Goal: Task Accomplishment & Management: Use online tool/utility

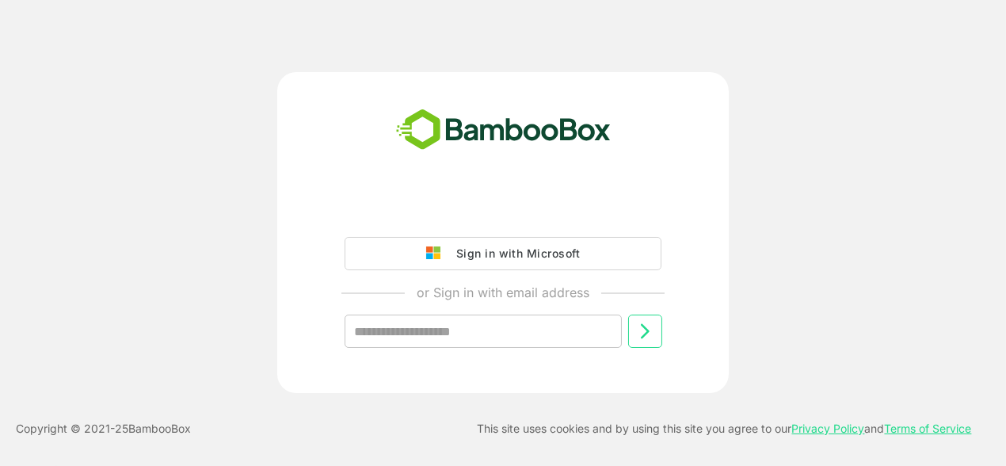
click at [850, 248] on div "Sign in with Microsoft or Sign in with email address ​" at bounding box center [503, 232] width 804 height 321
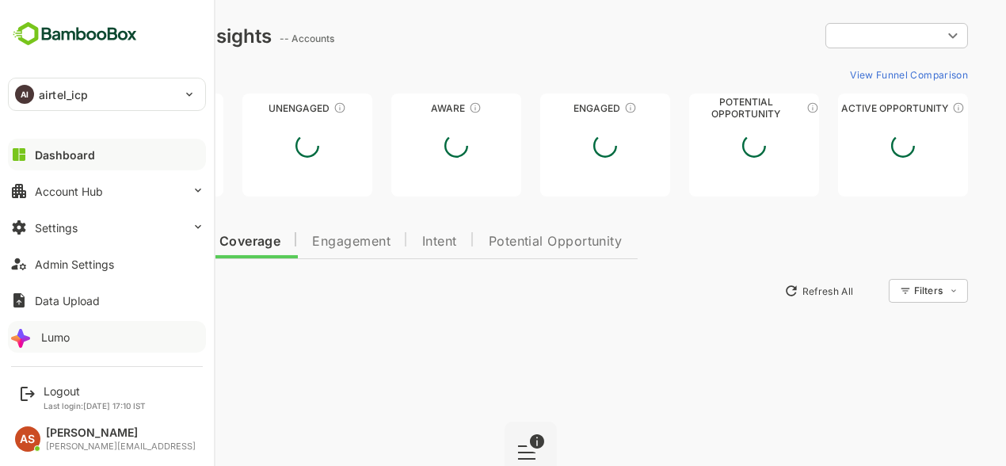
type input "**********"
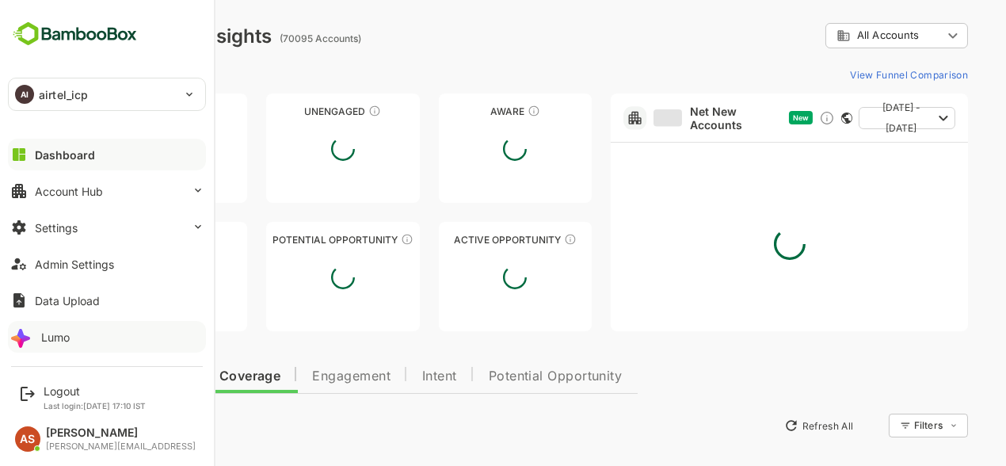
click at [32, 333] on icon at bounding box center [22, 336] width 25 height 25
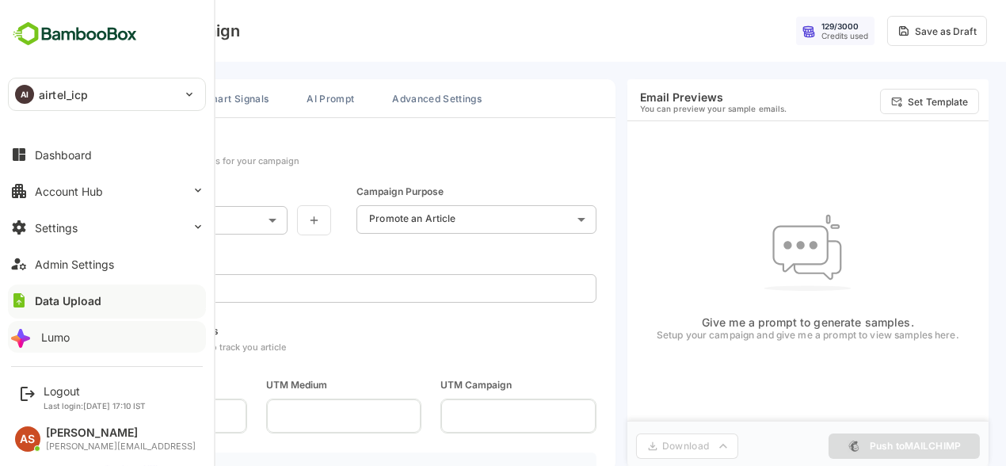
click at [28, 337] on div at bounding box center [20, 338] width 50 height 69
click at [56, 340] on div "Lumo" at bounding box center [55, 336] width 29 height 13
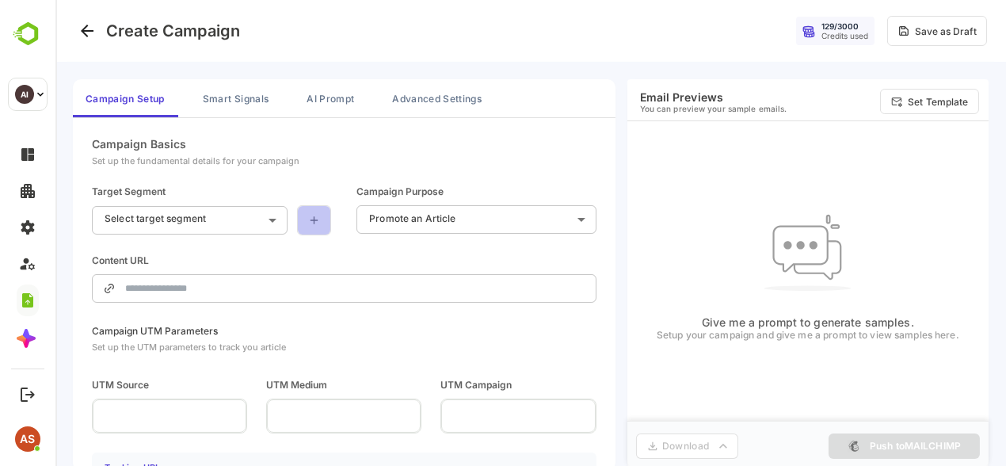
click at [310, 221] on icon at bounding box center [313, 220] width 13 height 13
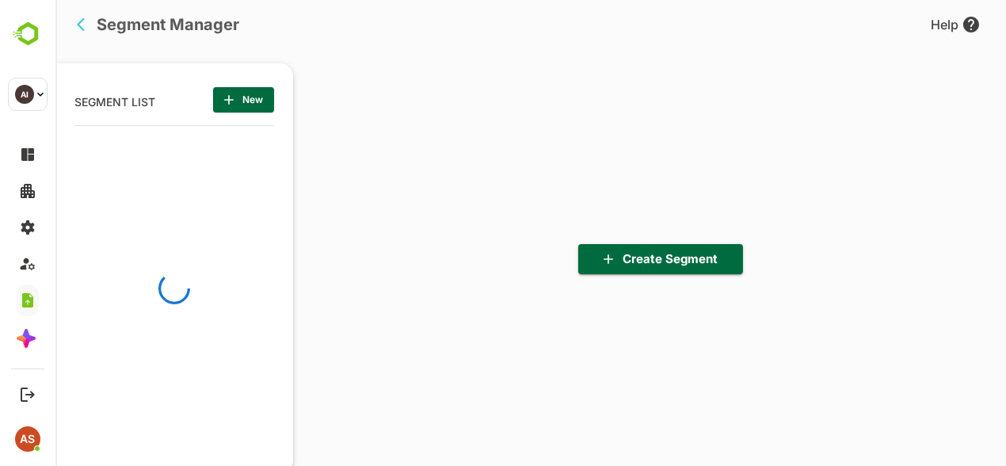
scroll to position [322, 196]
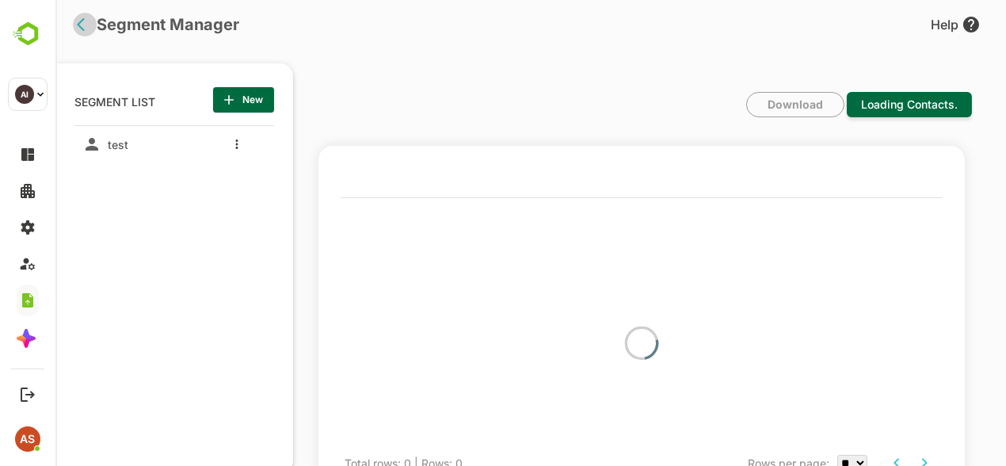
click at [82, 25] on icon "back" at bounding box center [85, 25] width 16 height 16
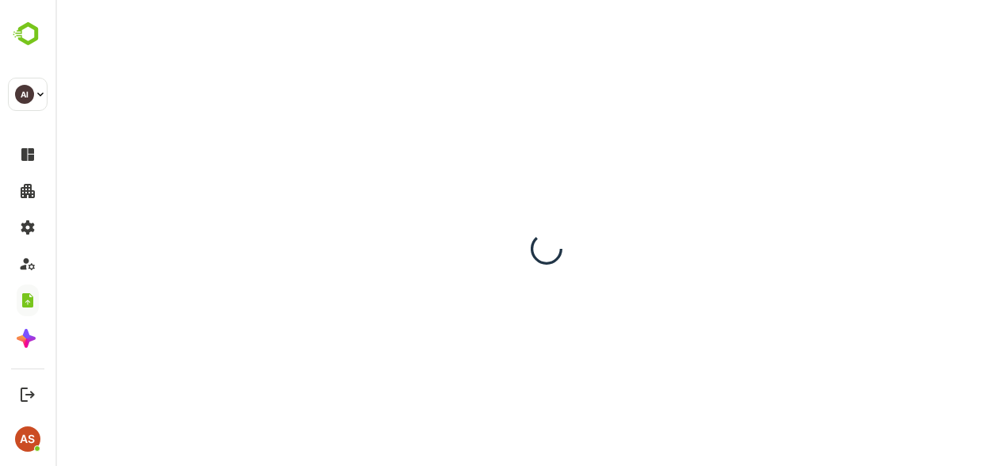
scroll to position [0, 0]
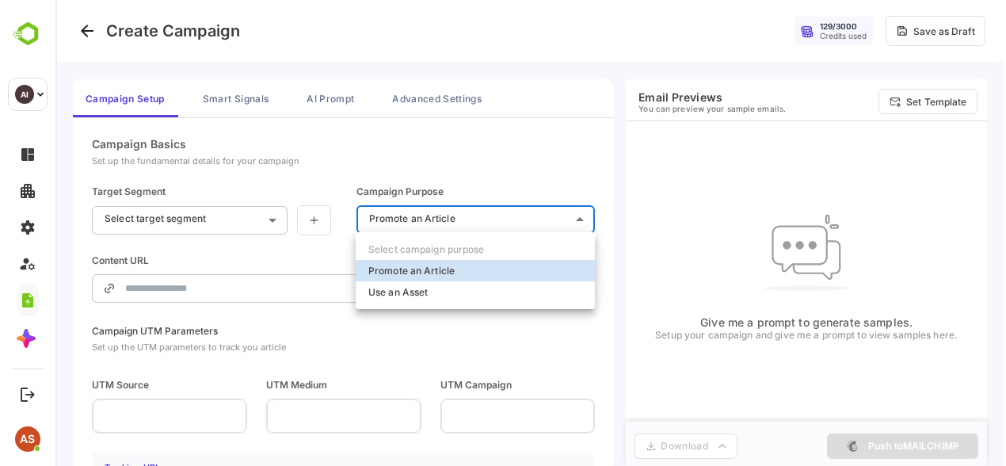
click at [500, 222] on body "**********" at bounding box center [530, 238] width 950 height 476
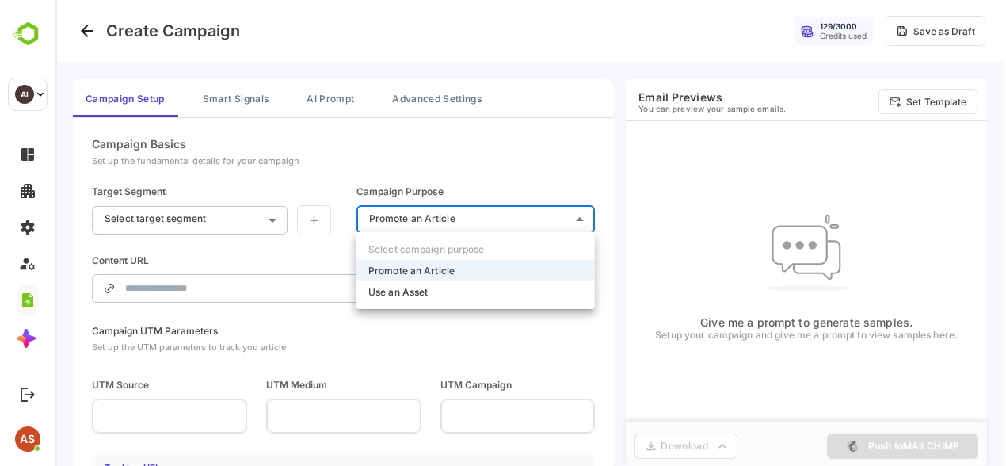
click at [242, 227] on div at bounding box center [530, 233] width 950 height 466
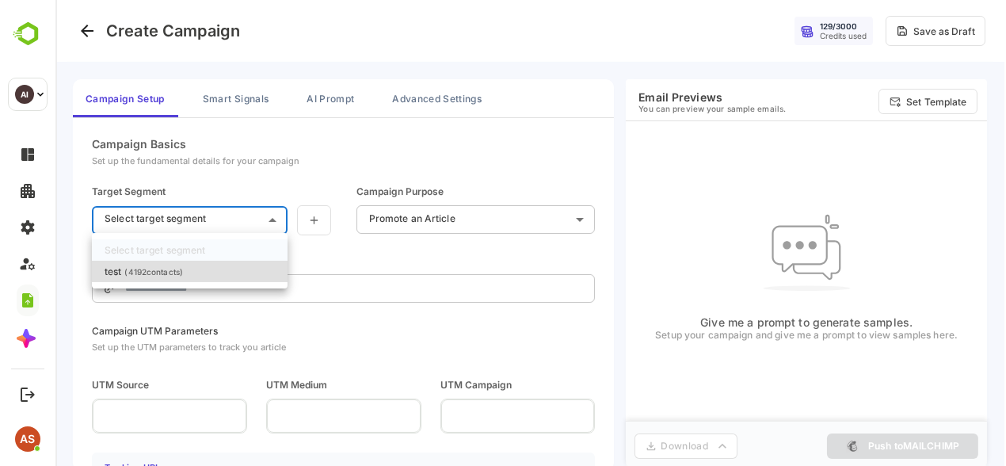
click at [242, 227] on body "**********" at bounding box center [530, 238] width 950 height 476
click at [366, 221] on div at bounding box center [530, 233] width 950 height 466
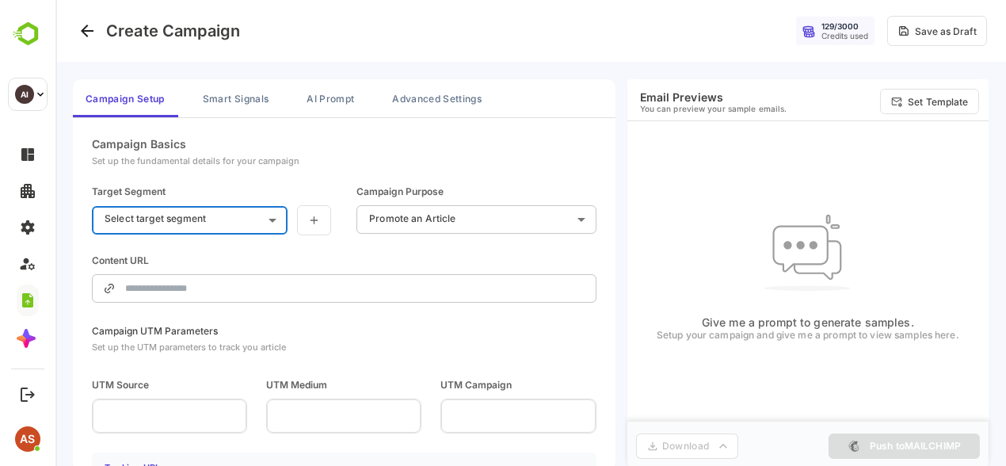
click at [400, 214] on body "**********" at bounding box center [530, 238] width 950 height 476
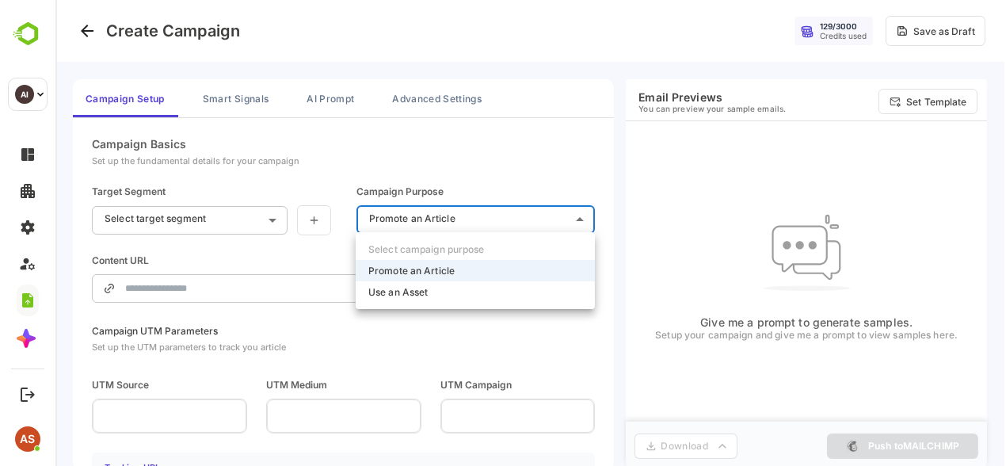
click at [223, 213] on div at bounding box center [530, 233] width 950 height 466
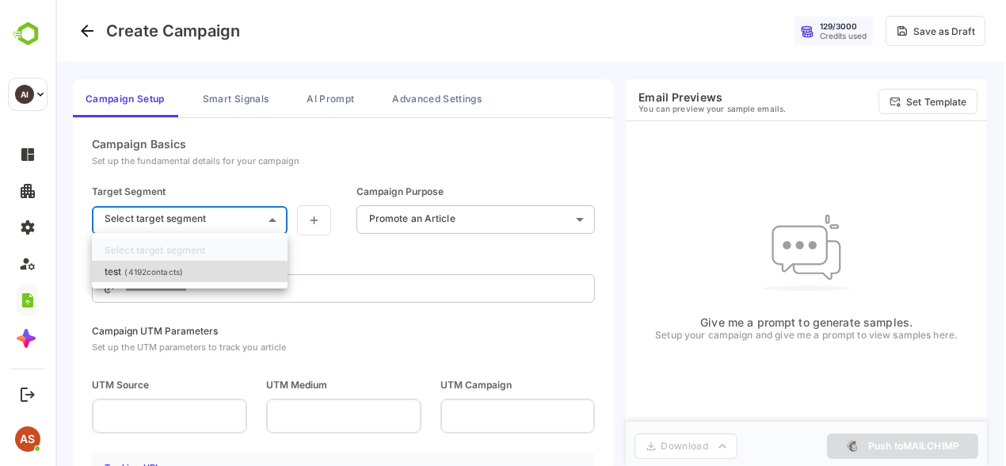
click at [226, 217] on body "**********" at bounding box center [530, 238] width 950 height 476
click at [312, 214] on div at bounding box center [530, 233] width 950 height 466
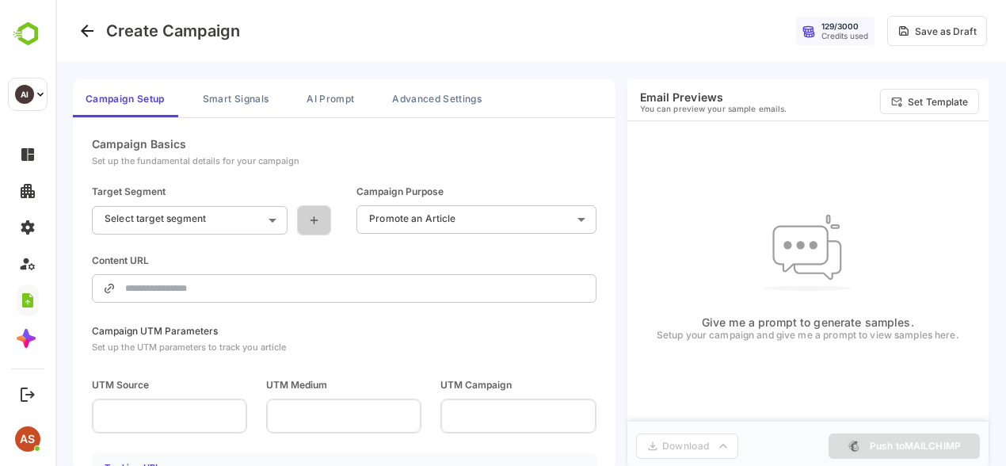
click at [312, 214] on icon at bounding box center [313, 220] width 13 height 13
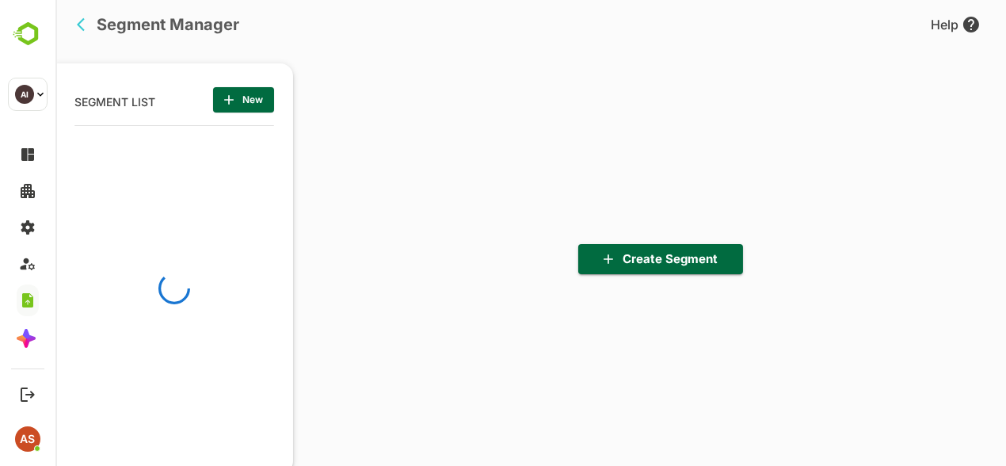
scroll to position [322, 196]
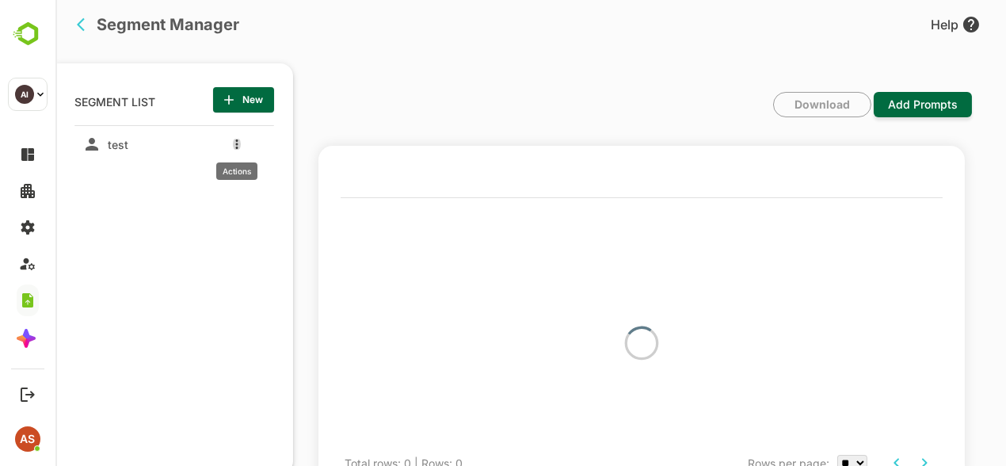
click at [236, 146] on icon "more actions" at bounding box center [236, 144] width 3 height 10
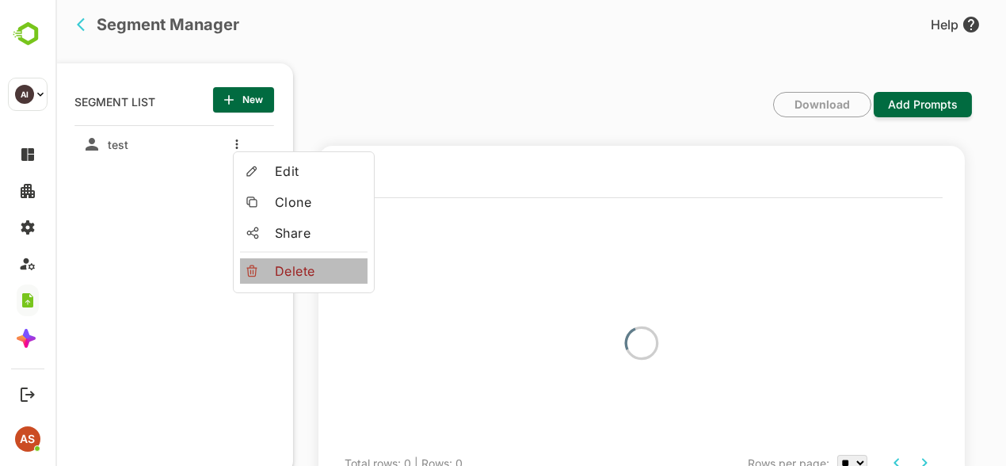
click at [279, 263] on span "Delete" at bounding box center [318, 270] width 86 height 19
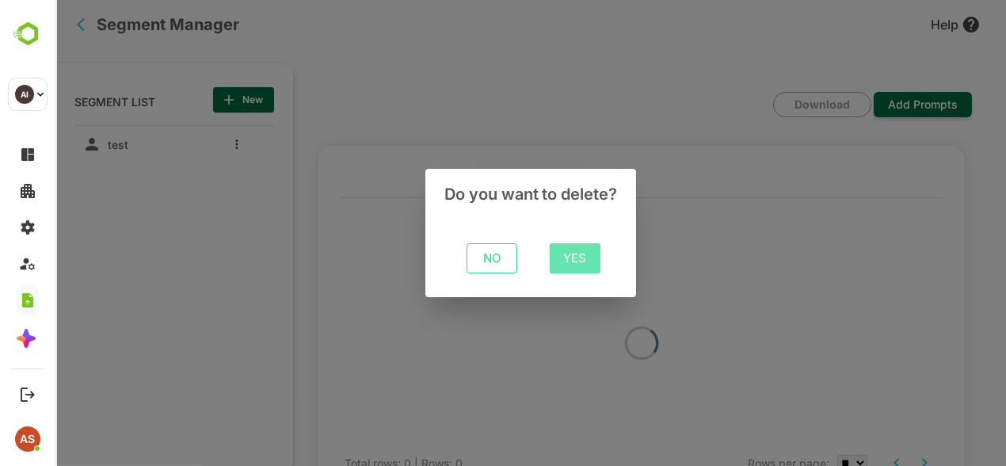
click at [562, 257] on span "Yes" at bounding box center [574, 258] width 25 height 21
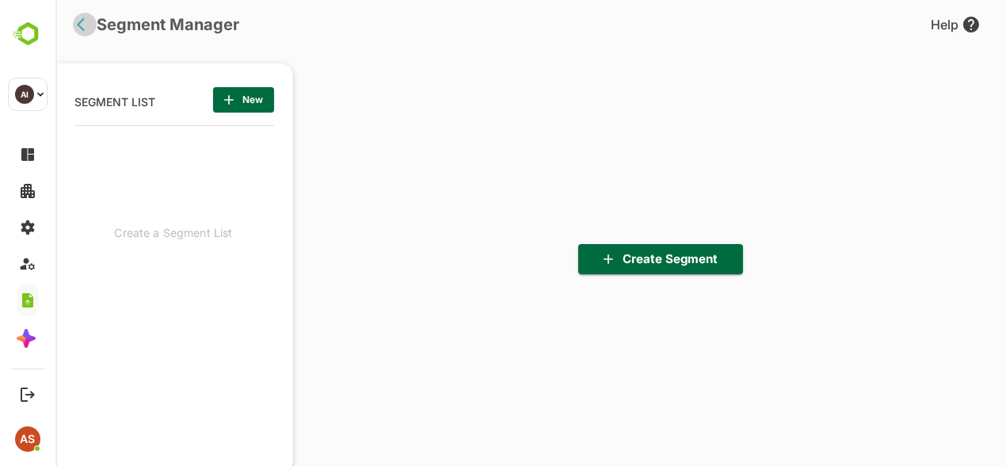
click at [83, 25] on icon "back" at bounding box center [85, 25] width 16 height 16
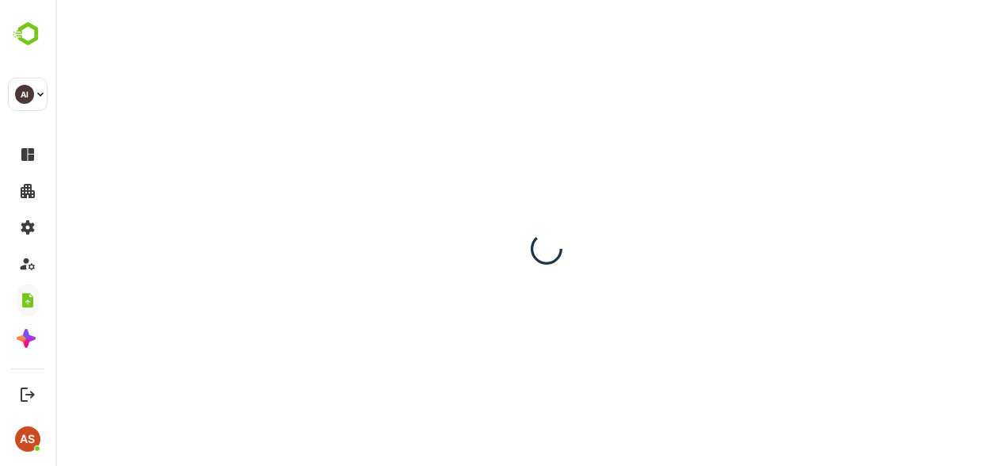
scroll to position [0, 0]
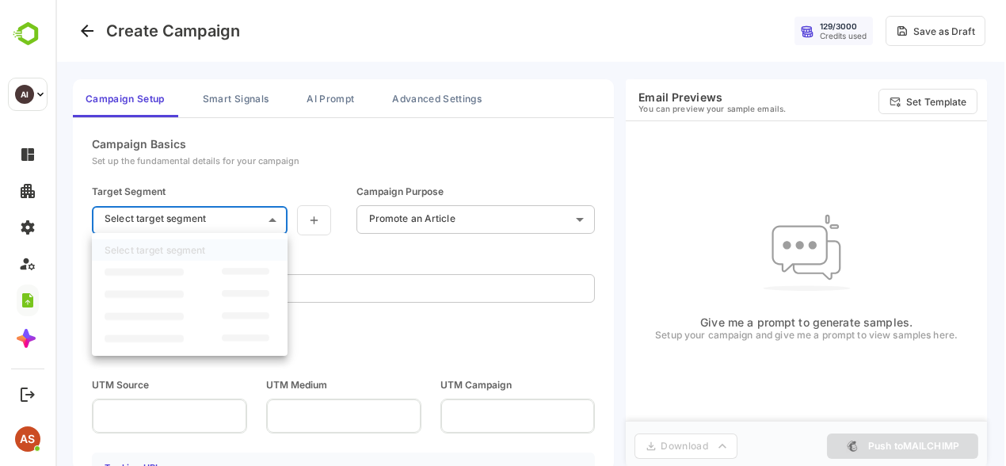
click at [272, 216] on body "**********" at bounding box center [530, 238] width 950 height 476
click at [387, 214] on div at bounding box center [530, 233] width 950 height 466
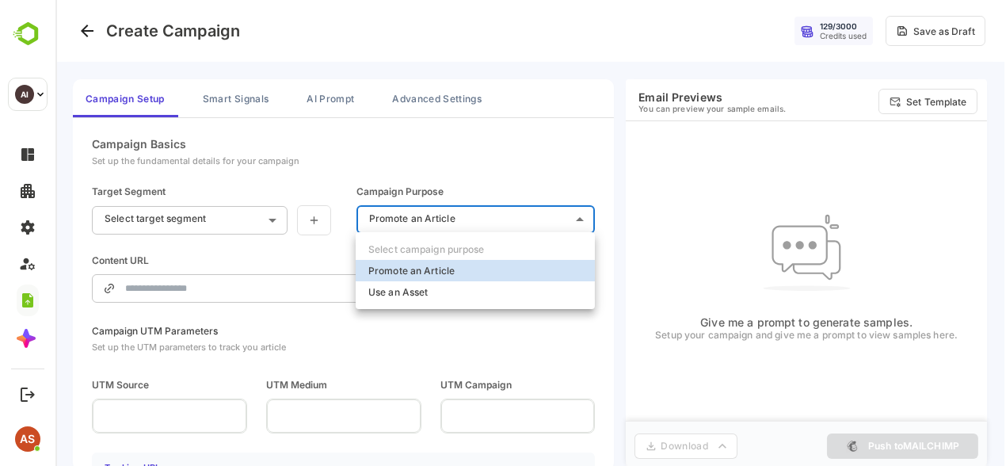
click at [387, 214] on body "**********" at bounding box center [530, 238] width 950 height 476
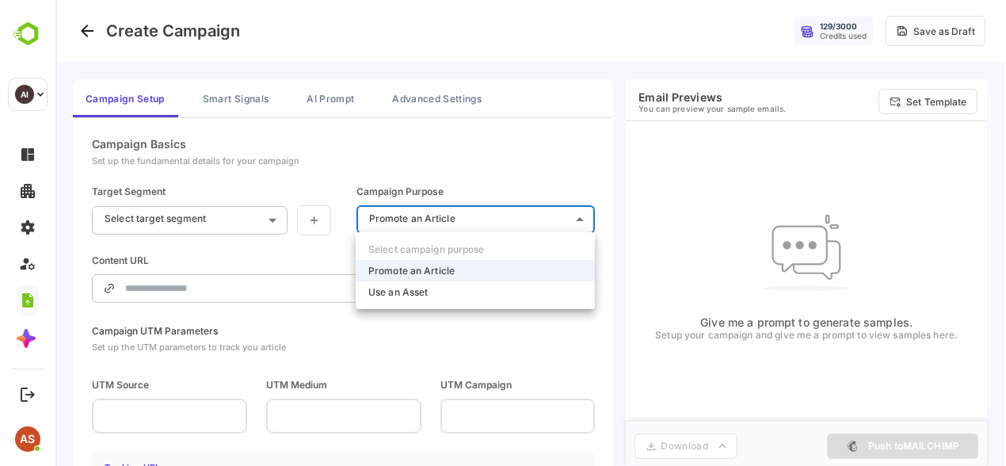
click at [312, 219] on div at bounding box center [530, 233] width 950 height 466
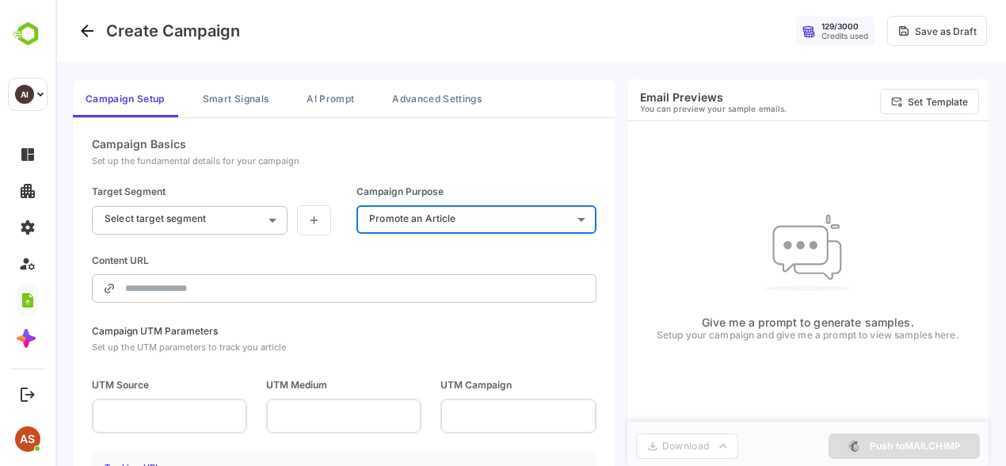
click at [312, 219] on icon at bounding box center [313, 220] width 13 height 13
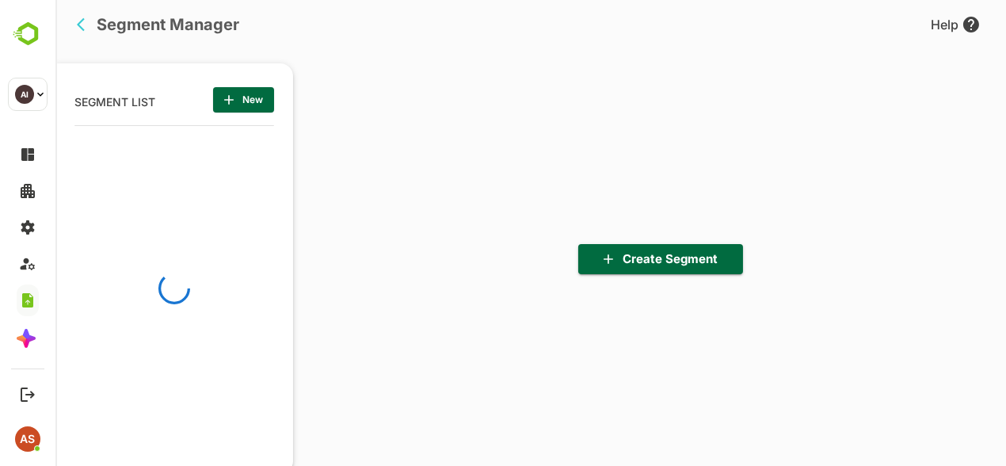
scroll to position [322, 196]
click at [671, 252] on span "Create Segment" at bounding box center [660, 259] width 139 height 21
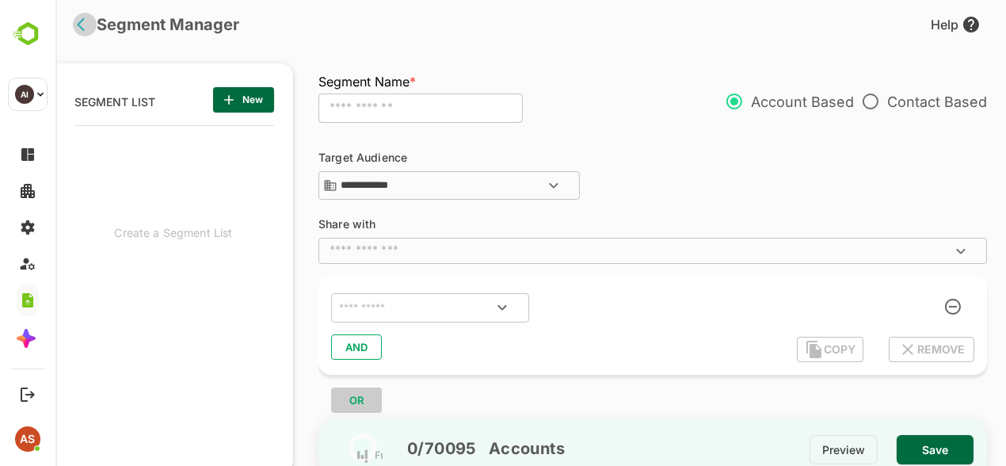
click at [78, 21] on icon "back" at bounding box center [85, 25] width 16 height 16
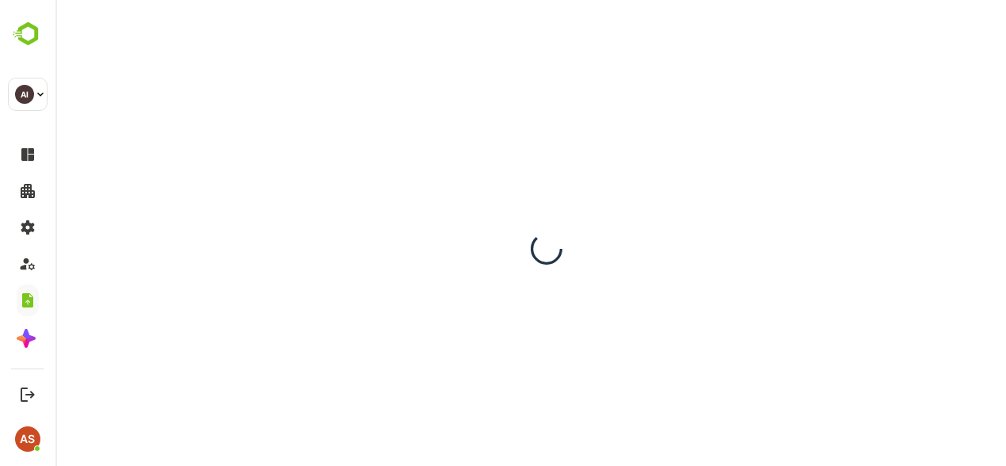
scroll to position [0, 0]
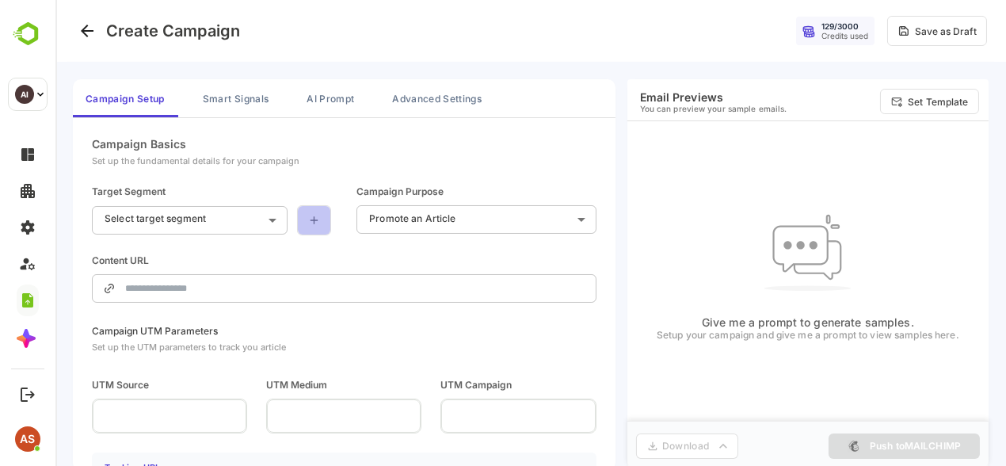
click at [310, 215] on icon at bounding box center [313, 220] width 13 height 13
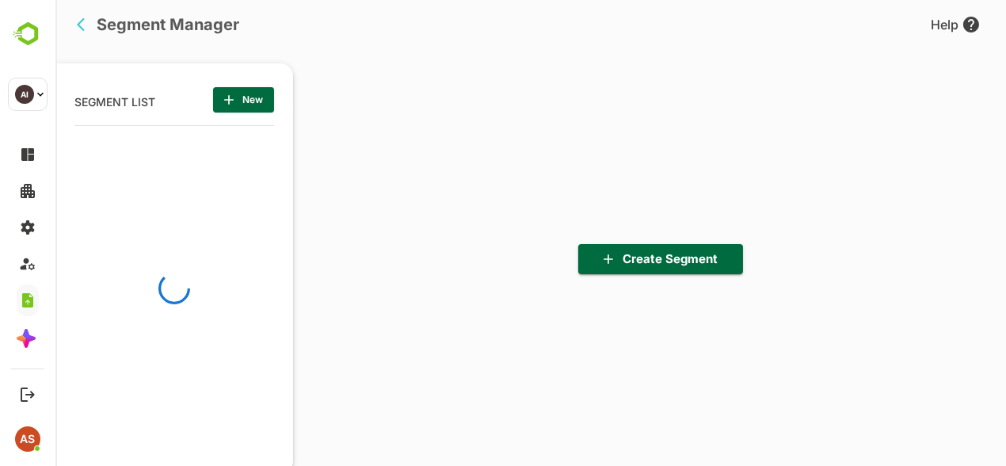
scroll to position [322, 196]
click at [80, 30] on icon "back" at bounding box center [85, 25] width 16 height 16
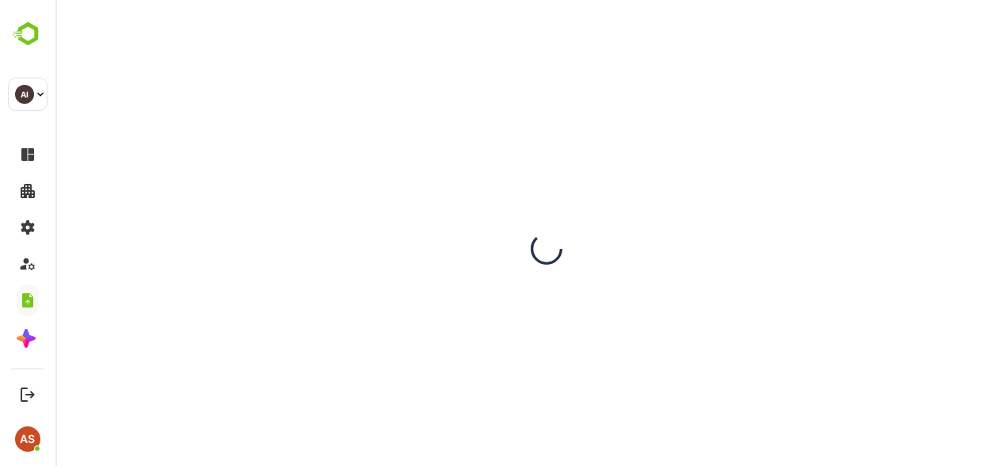
scroll to position [0, 0]
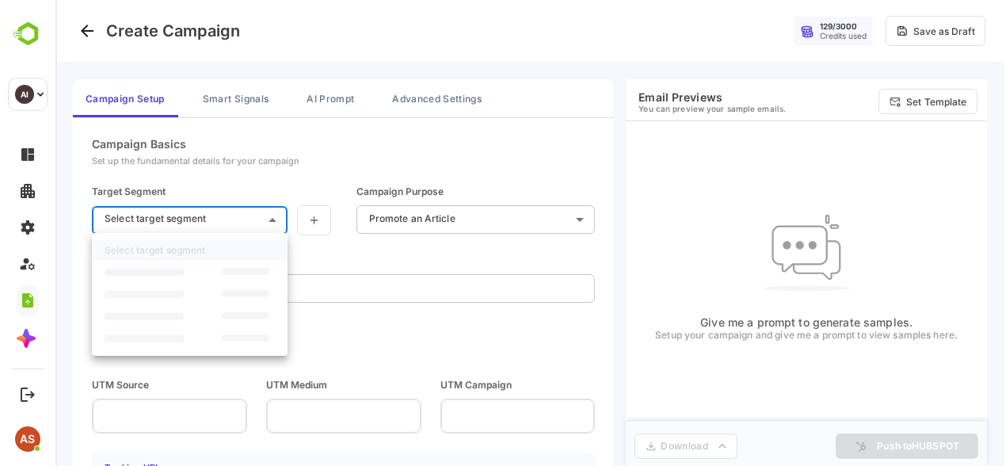
click at [211, 225] on body "**********" at bounding box center [530, 238] width 950 height 476
click at [366, 253] on div at bounding box center [530, 233] width 950 height 466
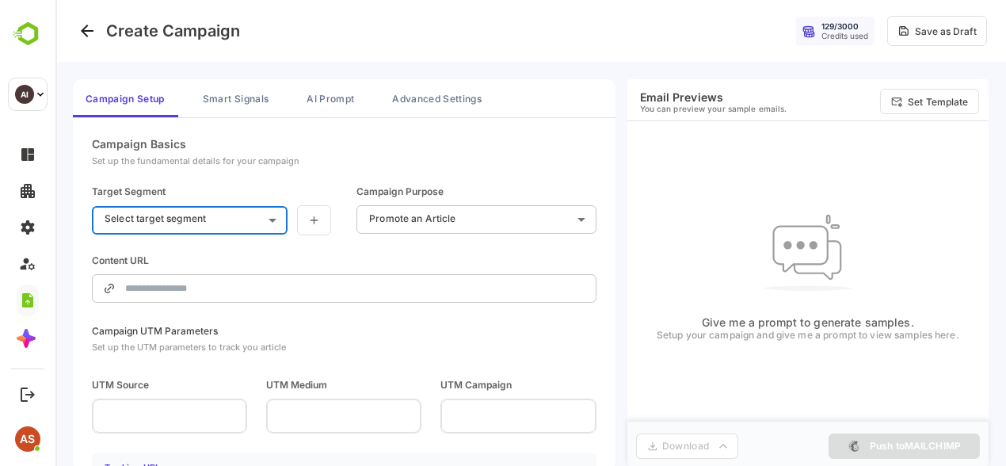
click at [366, 253] on div "Select target segment" at bounding box center [530, 233] width 950 height 466
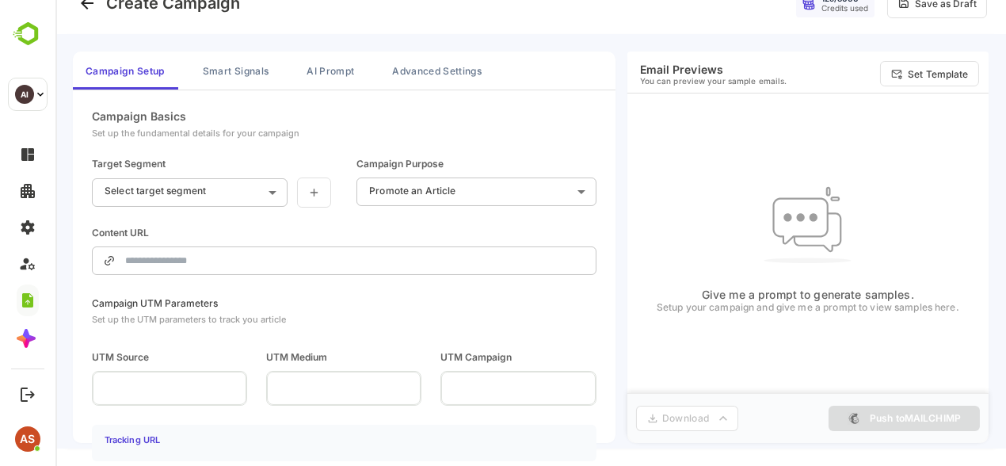
click at [107, 255] on icon at bounding box center [109, 260] width 13 height 13
click at [116, 255] on div "​" at bounding box center [344, 260] width 504 height 29
click at [103, 255] on icon at bounding box center [109, 260] width 13 height 13
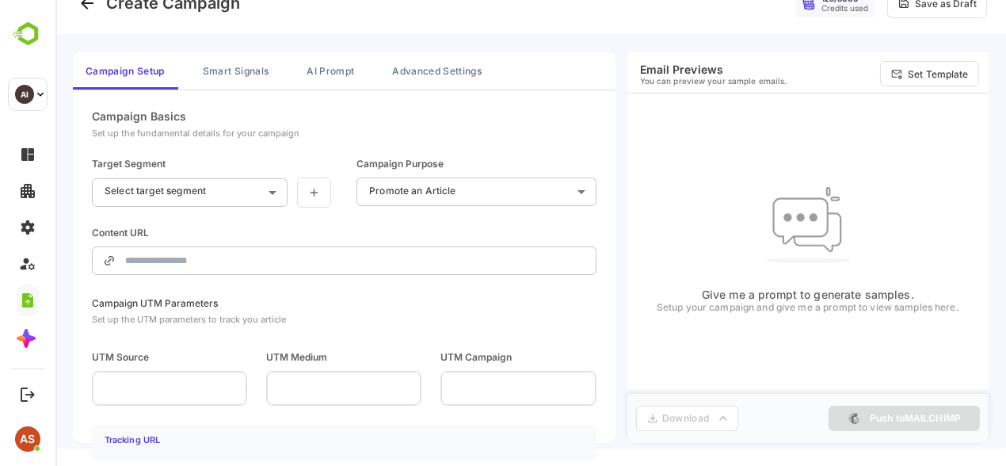
click at [103, 255] on icon at bounding box center [109, 260] width 13 height 13
drag, startPoint x: 103, startPoint y: 255, endPoint x: 124, endPoint y: 255, distance: 20.6
click at [124, 255] on div "​" at bounding box center [344, 260] width 504 height 29
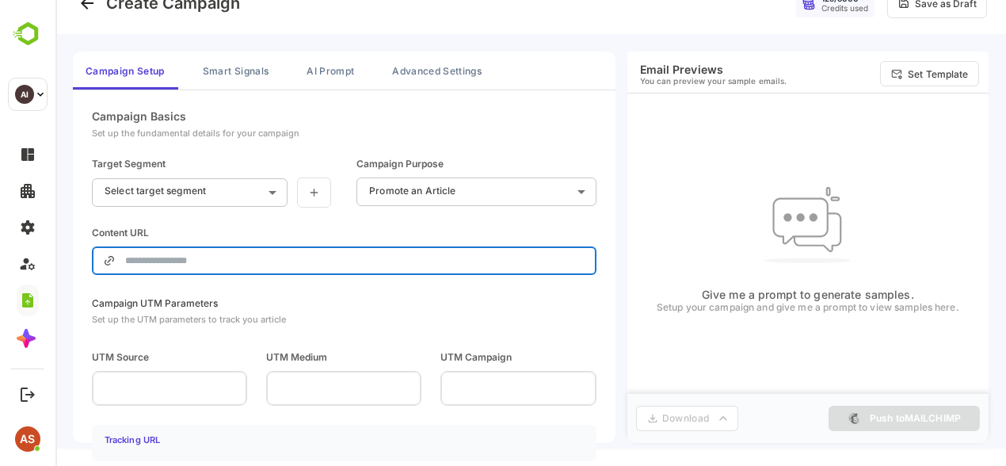
click at [241, 248] on input "text" at bounding box center [355, 261] width 460 height 40
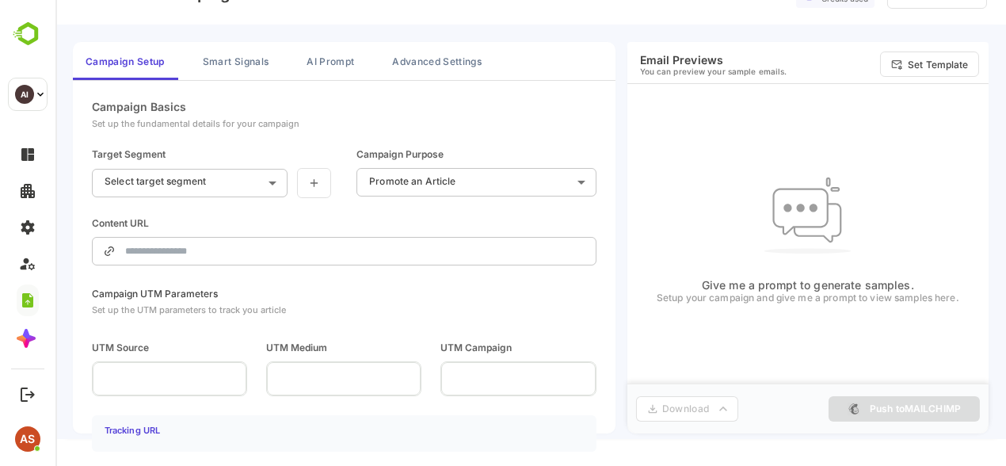
click at [137, 428] on h4 "Tracking URL" at bounding box center [132, 429] width 55 height 11
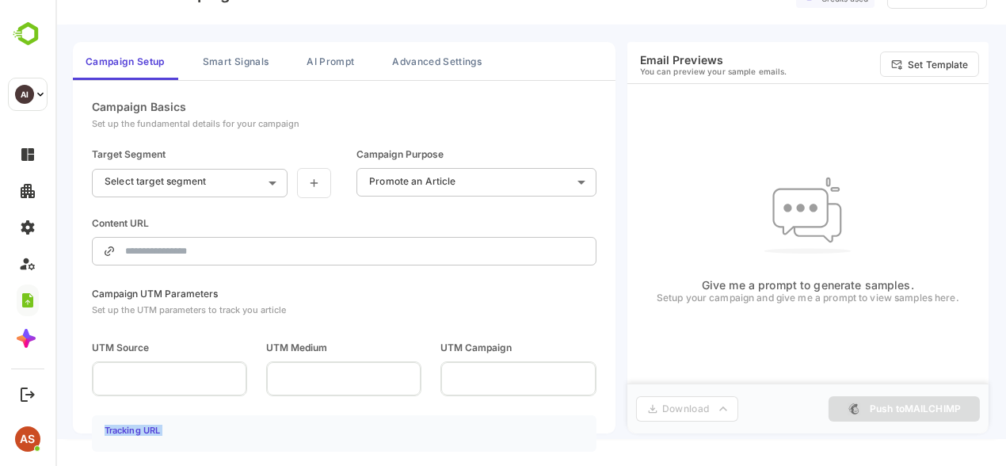
click at [137, 428] on h4 "Tracking URL" at bounding box center [132, 429] width 55 height 11
click at [169, 427] on div "Tracking URL" at bounding box center [344, 432] width 479 height 17
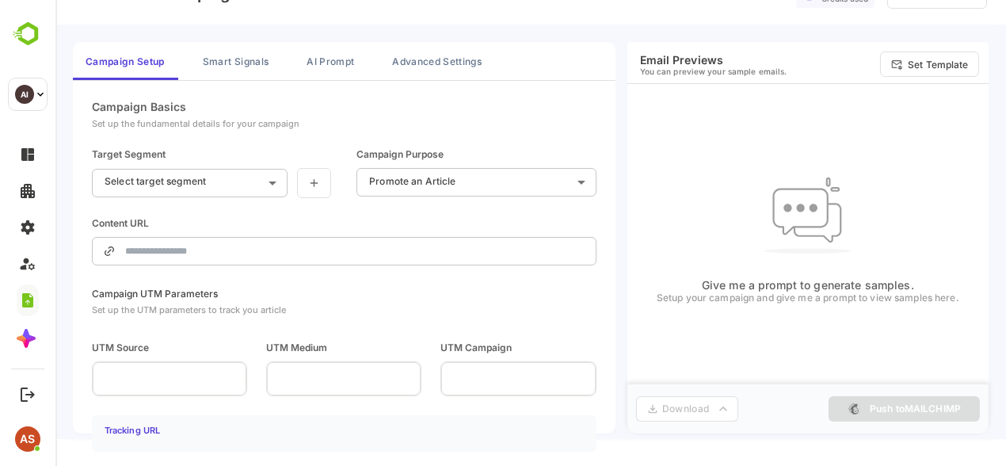
click at [723, 146] on div "Give me a prompt to generate samples. Setup your campaign and give me a prompt …" at bounding box center [807, 235] width 361 height 302
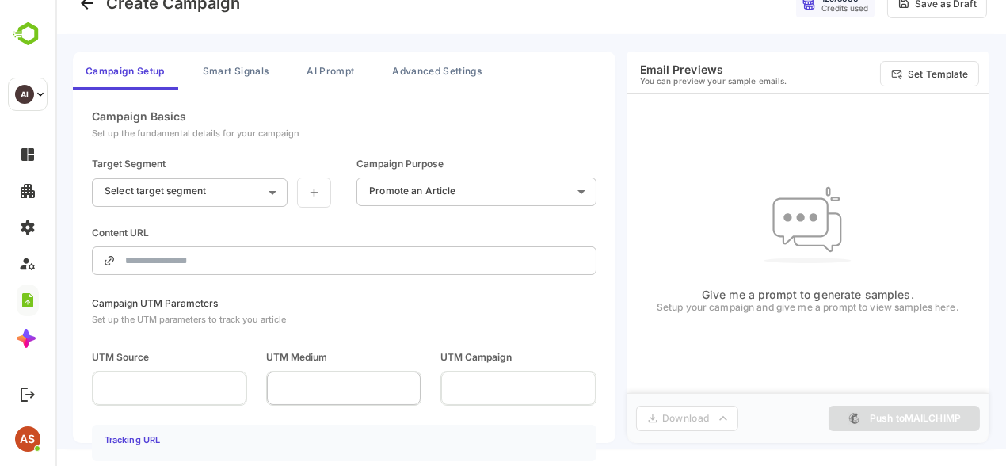
scroll to position [0, 0]
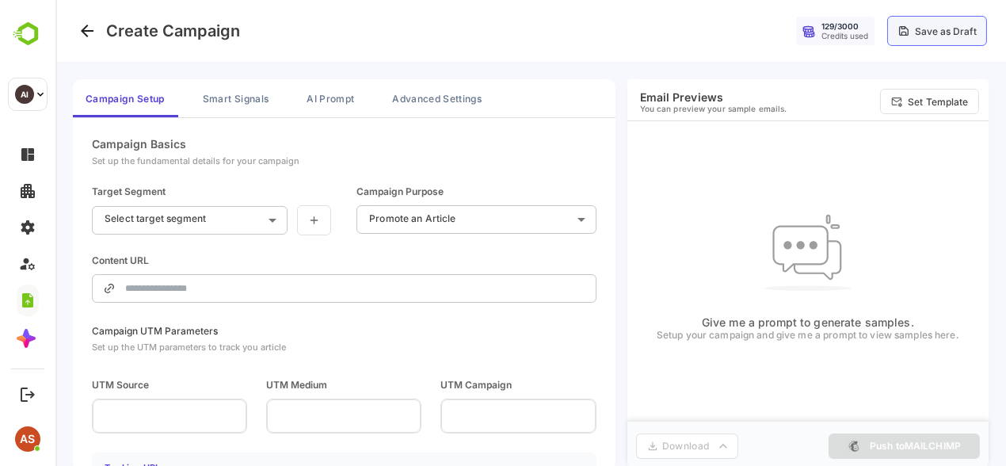
click at [935, 36] on div "Save as Draft" at bounding box center [946, 31] width 62 height 12
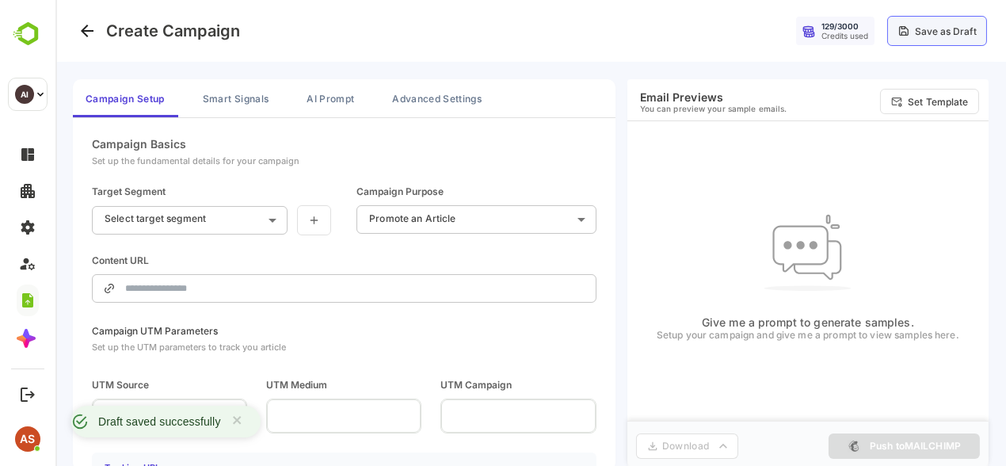
click at [935, 36] on div "Save as Draft" at bounding box center [946, 31] width 62 height 12
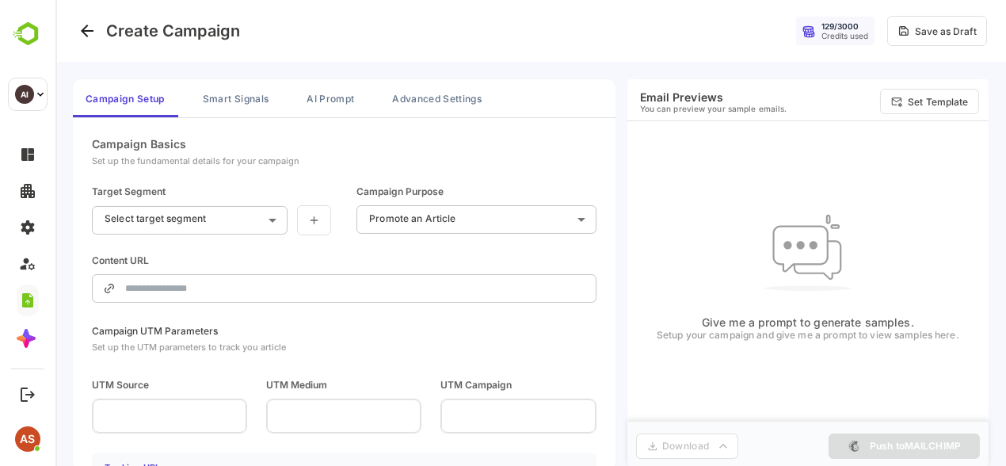
scroll to position [28, 0]
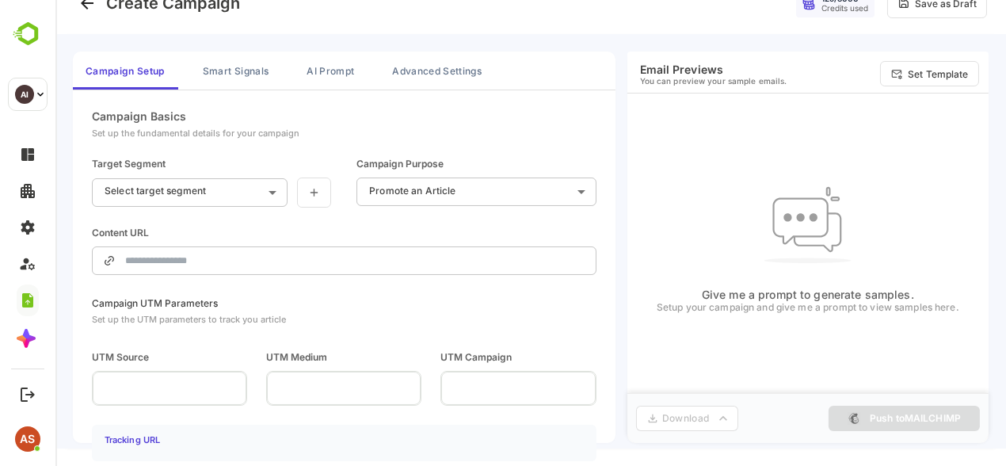
click at [239, 190] on body "**********" at bounding box center [530, 238] width 950 height 476
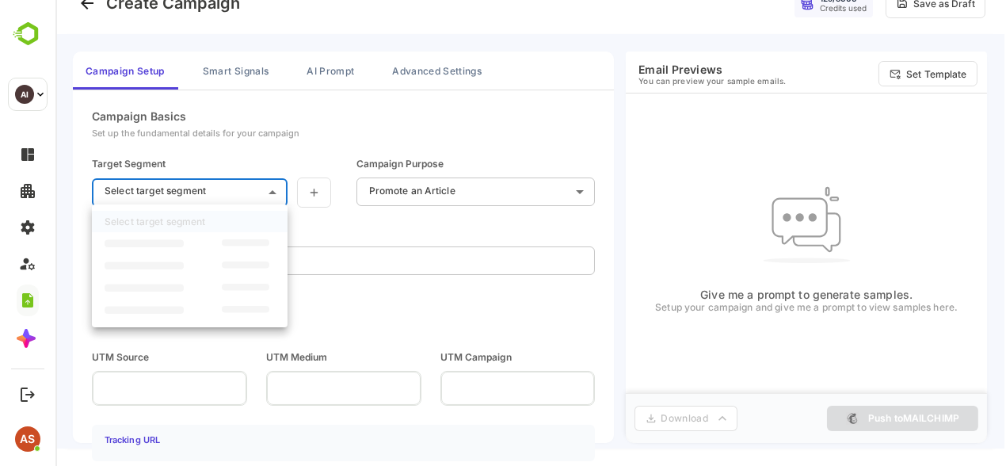
click at [239, 190] on div at bounding box center [530, 233] width 950 height 466
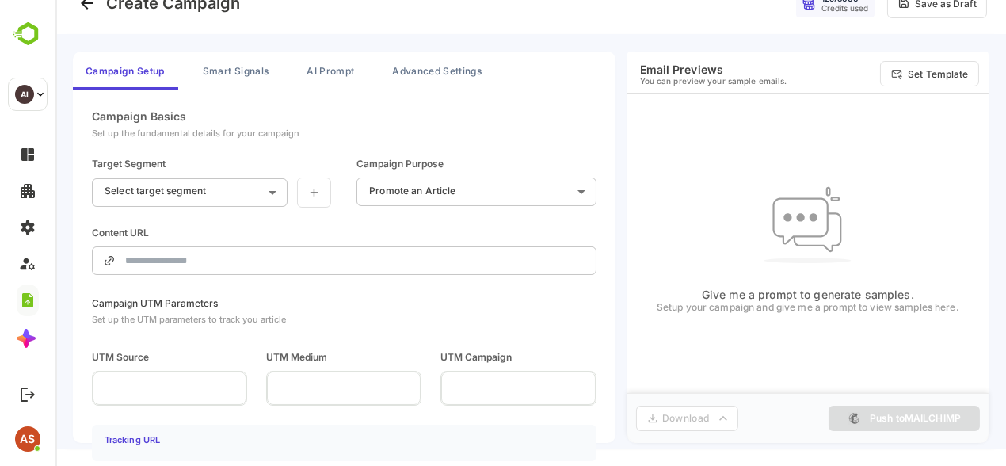
click at [400, 227] on div "Content URL ​" at bounding box center [344, 250] width 504 height 48
click at [250, 62] on button "Smart Signals" at bounding box center [235, 70] width 91 height 38
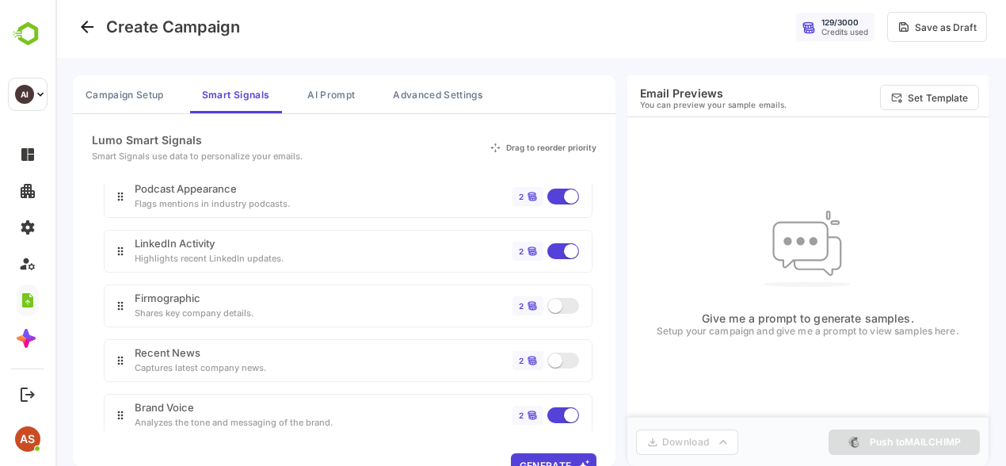
scroll to position [0, 0]
